Goal: Find specific page/section: Find specific page/section

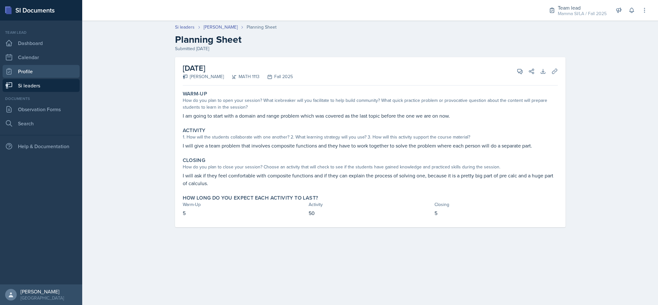
click at [43, 67] on link "Profile" at bounding box center [41, 71] width 77 height 13
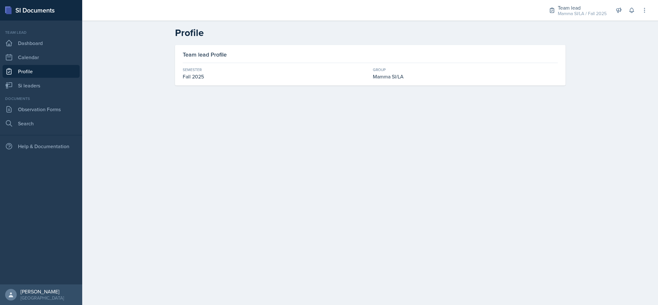
click at [582, 10] on div "Mamma SI/LA / Fall 2025" at bounding box center [582, 13] width 49 height 7
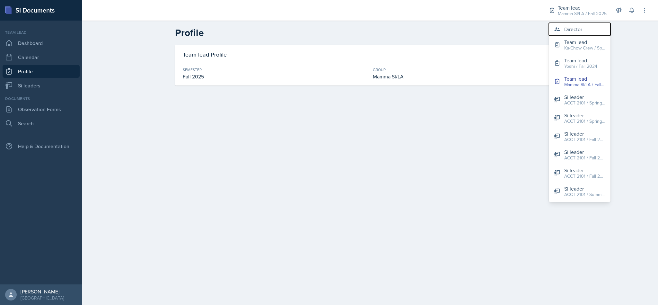
click at [578, 33] on div "Director" at bounding box center [574, 29] width 18 height 8
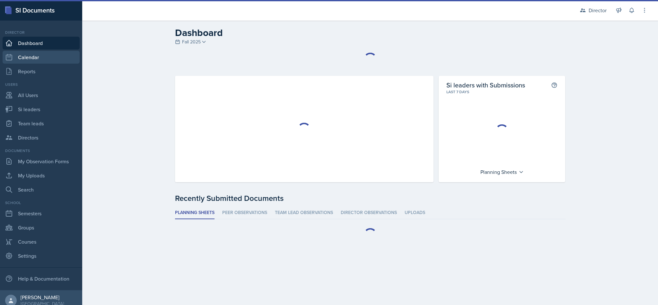
click at [42, 56] on link "Calendar" at bounding box center [41, 57] width 77 height 13
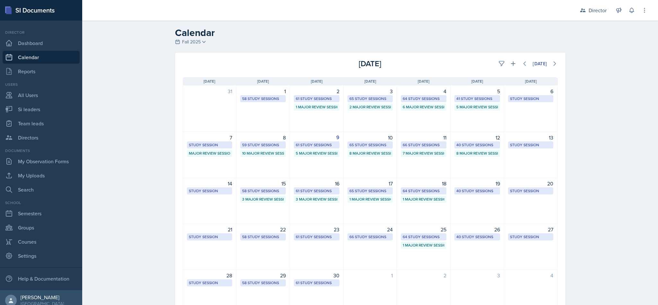
click at [194, 43] on span "Fall 2025" at bounding box center [191, 42] width 19 height 7
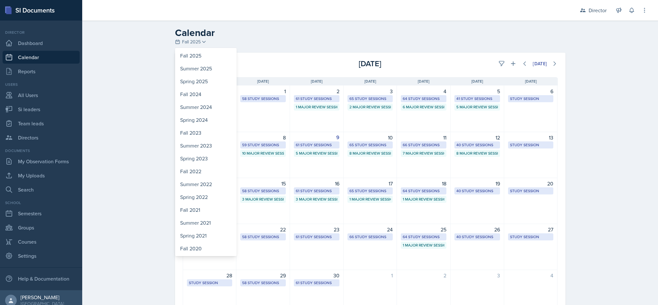
click at [395, 39] on div "Calendar Fall 2025 Fall 2025 Summer 2025 Spring 2025 Fall 2024 Summer 2024 Spri…" at bounding box center [370, 36] width 411 height 19
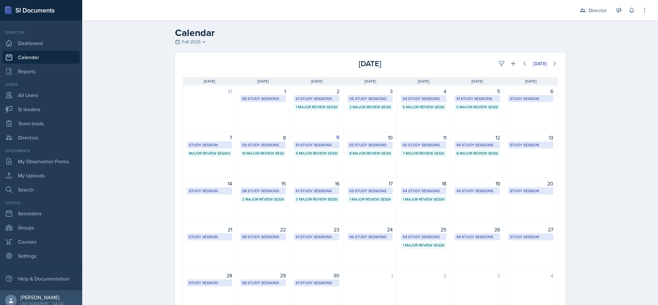
click at [501, 64] on button at bounding box center [502, 64] width 12 height 12
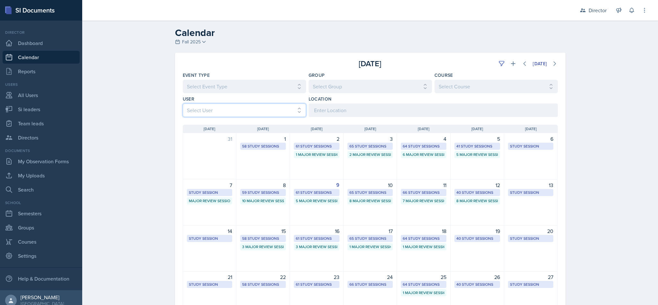
click at [271, 110] on select "Select User All [PERSON_NAME] [PERSON_NAME] [PERSON_NAME] [PERSON_NAME] [PERSON…" at bounding box center [244, 109] width 123 height 13
select select "5127bf5d-fd5d-429c-9b0a-5264a4e0f83c"
click at [183, 103] on select "Select User All [PERSON_NAME] [PERSON_NAME] [PERSON_NAME] [PERSON_NAME] [PERSON…" at bounding box center [244, 109] width 123 height 13
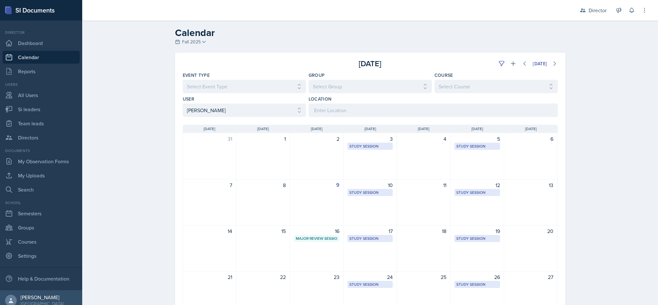
click at [41, 111] on link "Si leaders" at bounding box center [41, 109] width 77 height 13
select select "2bed604d-1099-4043-b1bc-2365e8740244"
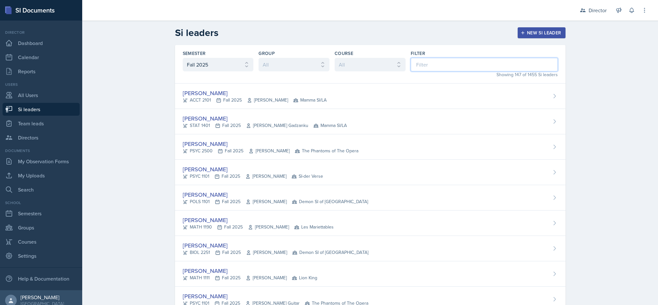
click at [414, 70] on input at bounding box center [484, 64] width 147 height 13
type input "d"
type input "sav"
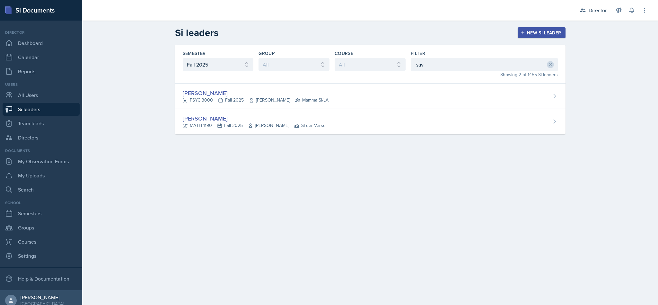
click at [46, 56] on link "Calendar" at bounding box center [41, 57] width 77 height 13
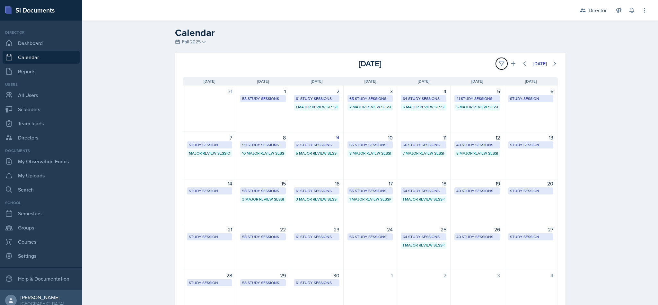
click at [499, 64] on icon at bounding box center [502, 63] width 6 height 6
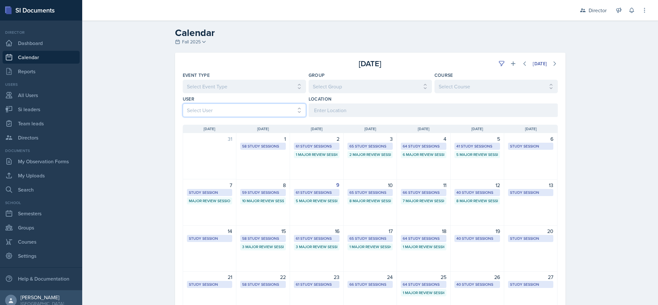
click at [268, 108] on select "Select User All [PERSON_NAME] [PERSON_NAME] [PERSON_NAME] [PERSON_NAME] [PERSON…" at bounding box center [244, 109] width 123 height 13
select select "b362d634-9dbd-41d8-979c-f51ac110a556"
click at [183, 103] on select "Select User All [PERSON_NAME] [PERSON_NAME] [PERSON_NAME] [PERSON_NAME] [PERSON…" at bounding box center [244, 109] width 123 height 13
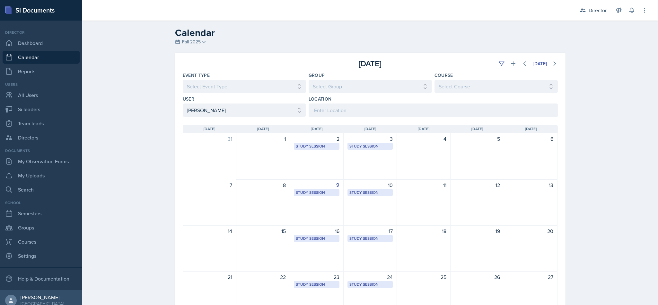
click at [325, 191] on div "Study Session" at bounding box center [317, 193] width 42 height 6
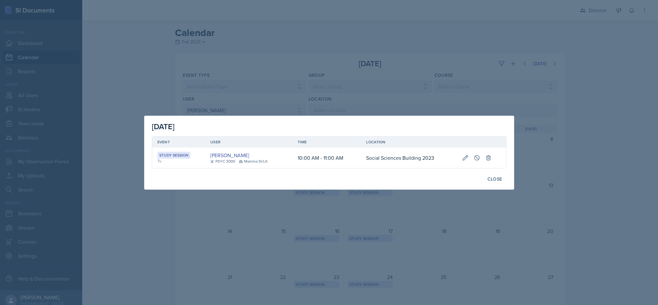
click at [493, 184] on button "Close" at bounding box center [495, 179] width 23 height 11
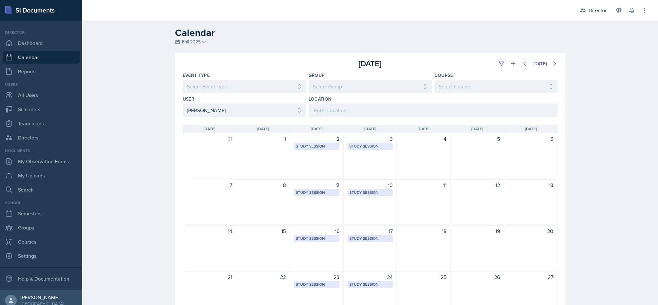
click at [474, 277] on div "26" at bounding box center [478, 277] width 46 height 8
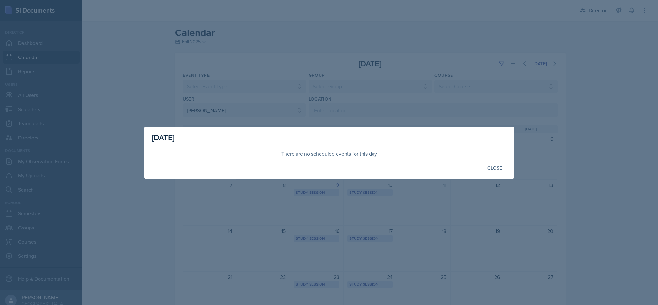
click at [533, 246] on div at bounding box center [329, 152] width 658 height 305
